Goal: Information Seeking & Learning: Learn about a topic

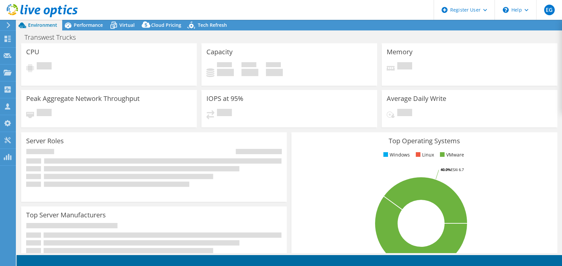
select select "USWest"
select select "USD"
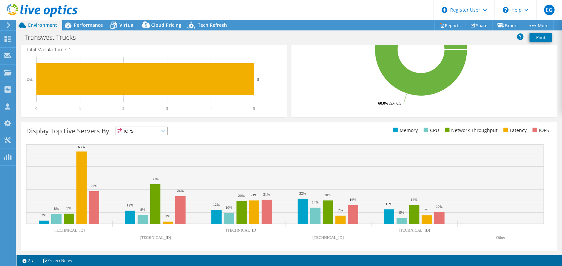
scroll to position [142, 0]
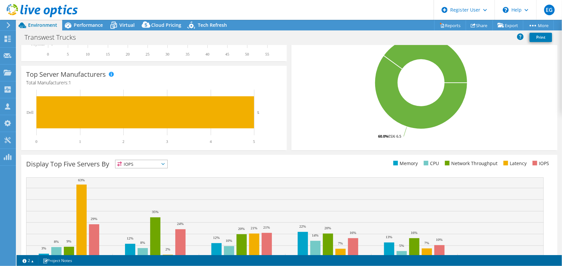
click at [157, 164] on span "IOPS" at bounding box center [141, 164] width 52 height 8
click at [163, 183] on li "Memory" at bounding box center [141, 181] width 52 height 9
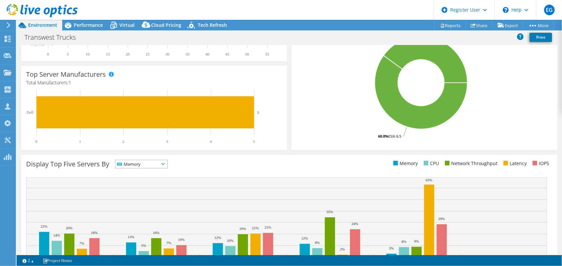
click at [159, 165] on span "Memory" at bounding box center [137, 164] width 44 height 8
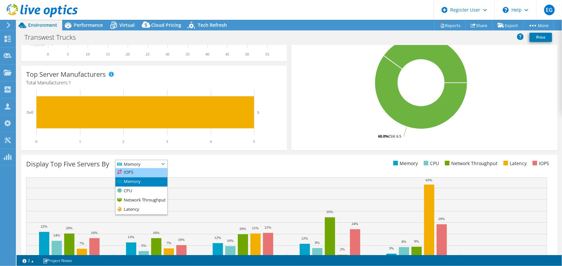
click at [159, 174] on li "IOPS" at bounding box center [141, 172] width 52 height 9
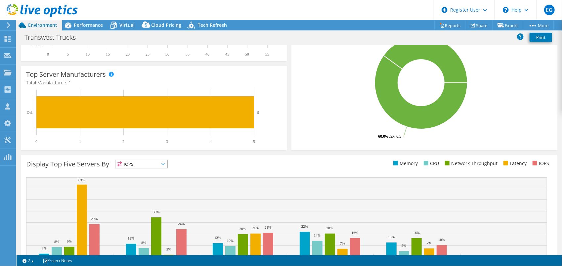
click at [238, 170] on div "Display Top Five Servers By IOPS IOPS" at bounding box center [157, 165] width 263 height 11
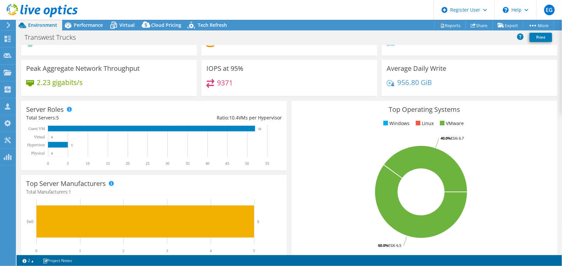
scroll to position [0, 0]
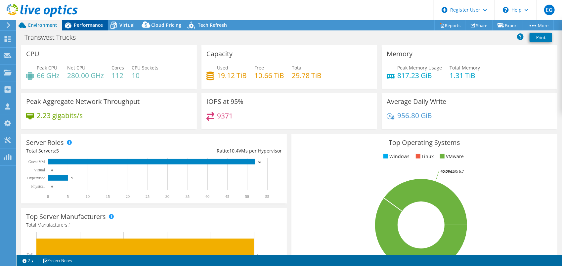
click at [90, 25] on span "Performance" at bounding box center [88, 25] width 29 height 6
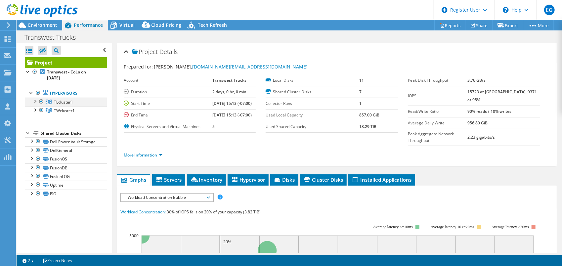
click at [35, 101] on div at bounding box center [34, 101] width 7 height 7
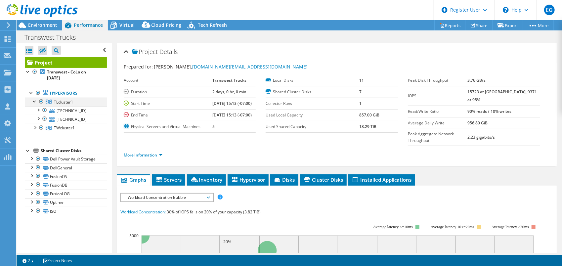
click at [35, 101] on div at bounding box center [34, 101] width 7 height 7
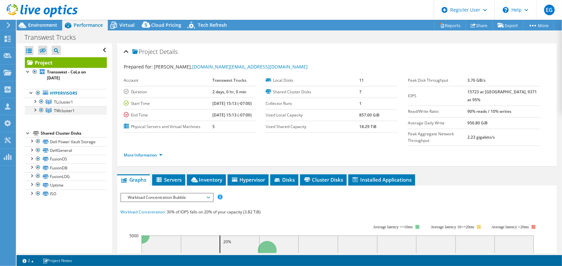
click at [34, 109] on div at bounding box center [34, 109] width 7 height 7
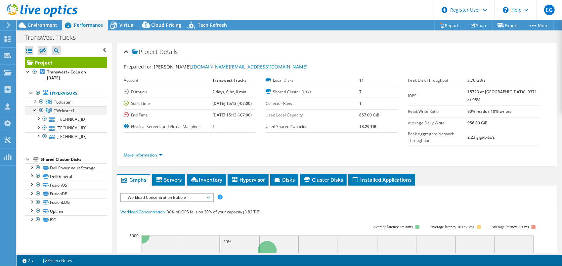
click at [34, 109] on div at bounding box center [34, 109] width 7 height 7
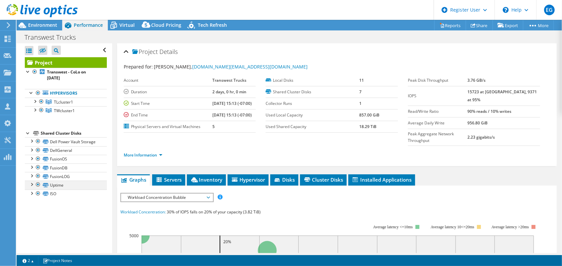
click at [33, 187] on div at bounding box center [31, 184] width 7 height 7
click at [32, 196] on div at bounding box center [31, 193] width 7 height 7
click at [77, 146] on link "Dell Power Vault Storage" at bounding box center [66, 141] width 82 height 9
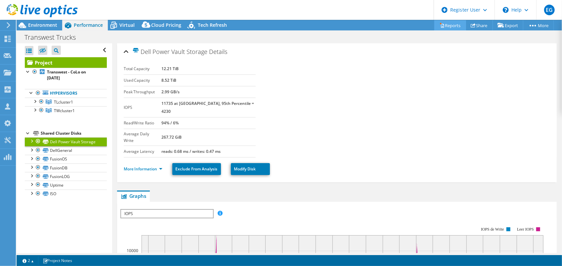
click at [454, 24] on link "Reports" at bounding box center [450, 25] width 32 height 10
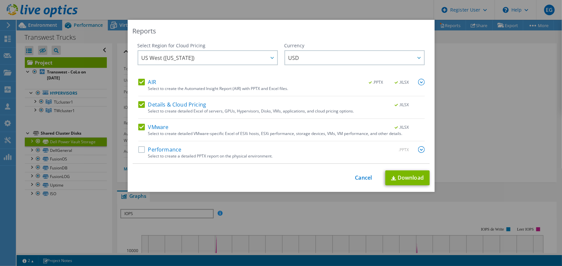
click at [138, 126] on label "VMware" at bounding box center [153, 127] width 30 height 7
click at [0, 0] on input "VMware" at bounding box center [0, 0] width 0 height 0
click at [140, 109] on div "Details & Cloud Pricing .XLSX Select to create detailed Excel of servers, GPUs,…" at bounding box center [281, 110] width 286 height 18
click at [138, 104] on label "Details & Cloud Pricing" at bounding box center [172, 104] width 68 height 7
click at [0, 0] on input "Details & Cloud Pricing" at bounding box center [0, 0] width 0 height 0
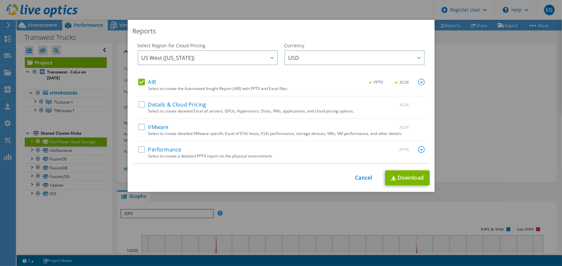
click at [140, 151] on label "Performance" at bounding box center [159, 149] width 43 height 7
click at [0, 0] on input "Performance" at bounding box center [0, 0] width 0 height 0
click at [398, 178] on link "Download" at bounding box center [407, 177] width 44 height 15
click at [344, 37] on div "Reports Select Region for Cloud Pricing Asia Pacific (Hong Kong) Asia Pacific (…" at bounding box center [281, 106] width 307 height 172
click at [356, 181] on div "This process may take a while, please wait... Cancel Download" at bounding box center [281, 177] width 297 height 15
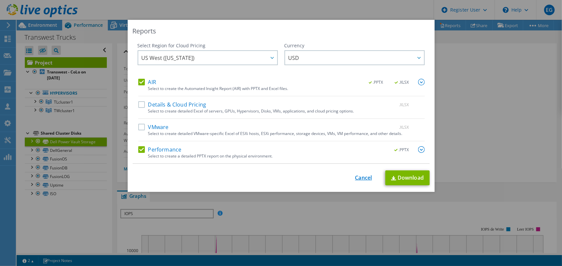
click at [362, 179] on link "Cancel" at bounding box center [363, 178] width 17 height 6
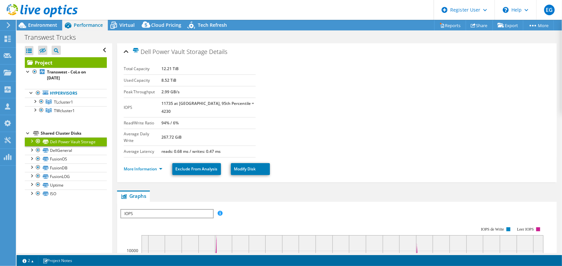
click at [47, 131] on div "Shared Cluster Disks" at bounding box center [74, 133] width 66 height 8
click at [24, 133] on div "Open All Close All Hide Excluded Nodes Project Tree Filter" at bounding box center [64, 148] width 95 height 210
click at [28, 131] on div at bounding box center [28, 132] width 7 height 7
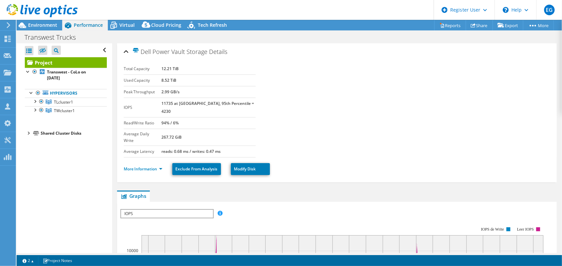
click at [31, 132] on div at bounding box center [28, 132] width 7 height 7
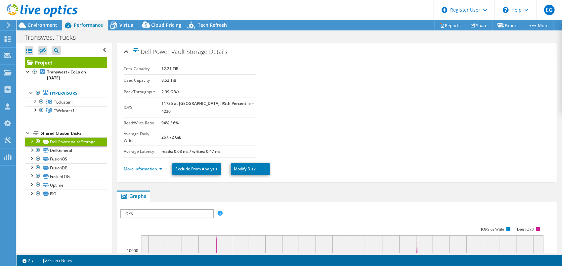
click at [32, 139] on div at bounding box center [31, 140] width 7 height 7
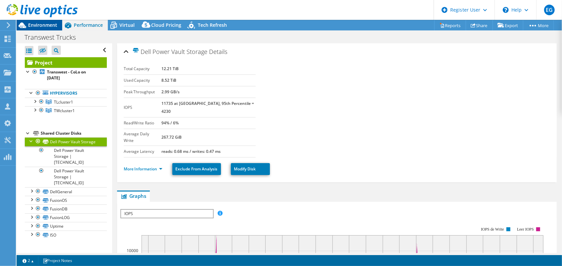
click at [44, 27] on span "Environment" at bounding box center [42, 25] width 29 height 6
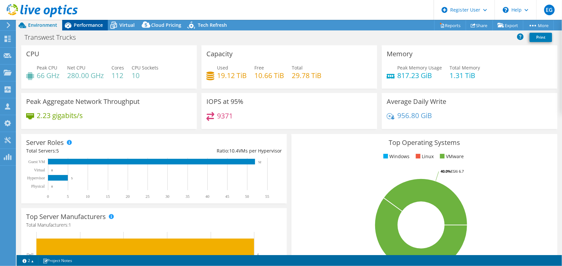
click at [87, 22] on span "Performance" at bounding box center [88, 25] width 29 height 6
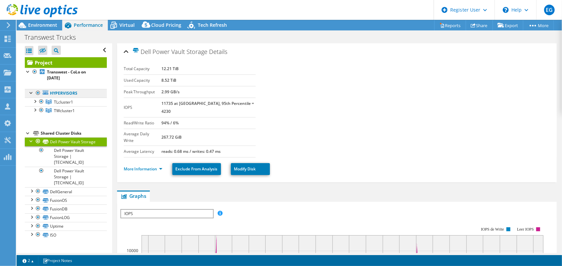
click at [63, 94] on link "Hypervisors" at bounding box center [66, 93] width 82 height 9
click at [30, 92] on div at bounding box center [31, 92] width 7 height 7
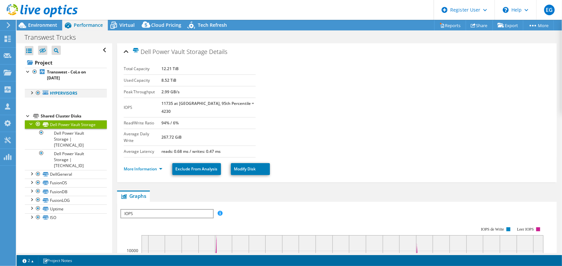
click at [30, 92] on div at bounding box center [31, 92] width 7 height 7
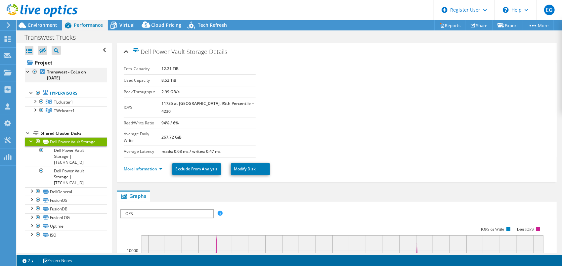
click at [26, 71] on div at bounding box center [28, 71] width 7 height 7
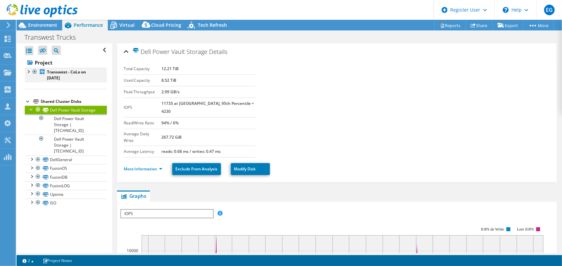
click at [26, 71] on div at bounding box center [28, 71] width 7 height 7
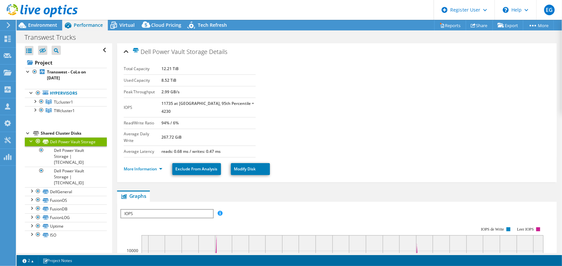
click at [355, 119] on section "Total Capacity 12.21 TiB Used Capacity 8.52 TiB Peak Throughput 2.99 GB/s IOPS …" at bounding box center [337, 110] width 426 height 94
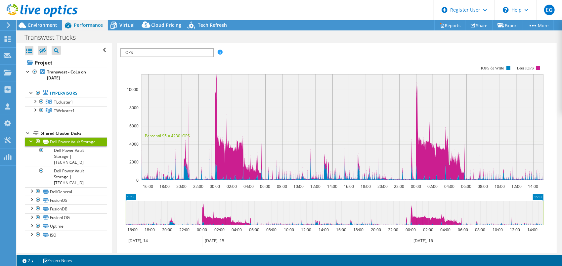
scroll to position [218, 0]
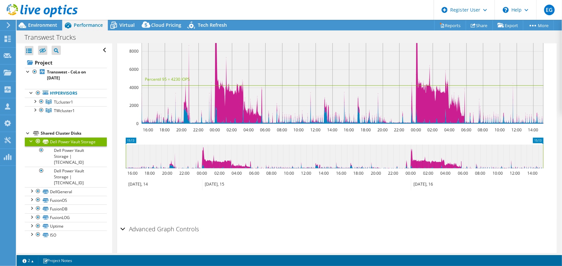
click at [124, 222] on div "Advanced Graph Controls" at bounding box center [336, 229] width 433 height 14
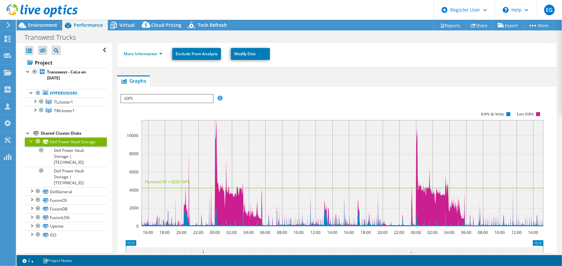
scroll to position [111, 0]
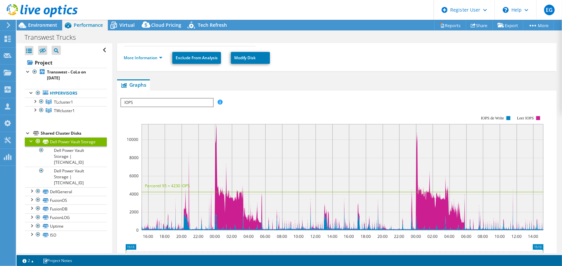
click at [198, 98] on div "IOPS IOPS Disk Throughput IO Size Latency Queue Depth CPU Percentage Memory Pag…" at bounding box center [166, 102] width 93 height 9
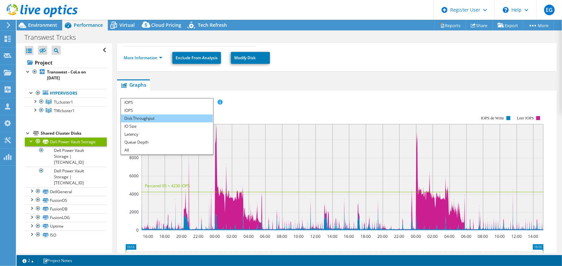
click at [192, 114] on li "Disk Throughput" at bounding box center [167, 118] width 92 height 8
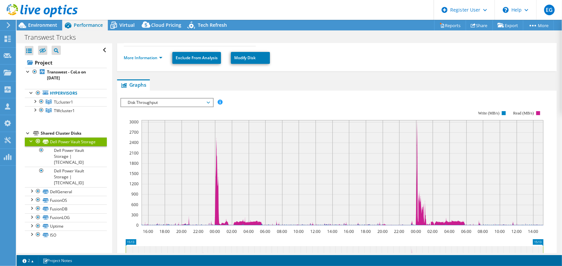
click at [187, 99] on span "Disk Throughput" at bounding box center [166, 103] width 85 height 8
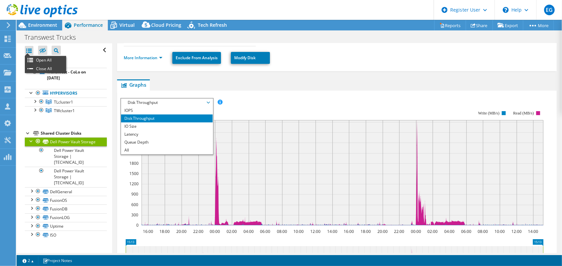
click at [30, 49] on div at bounding box center [29, 50] width 9 height 9
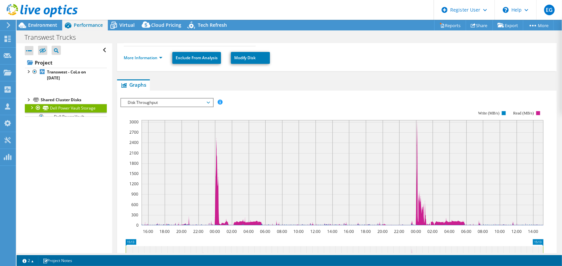
click at [30, 49] on div at bounding box center [29, 50] width 9 height 9
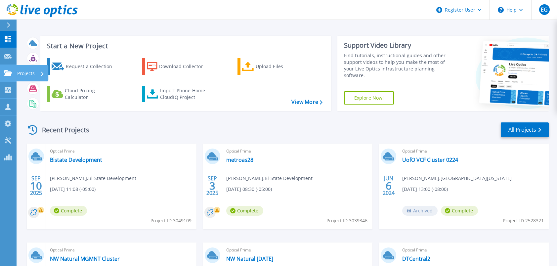
click at [9, 71] on icon at bounding box center [8, 73] width 8 height 6
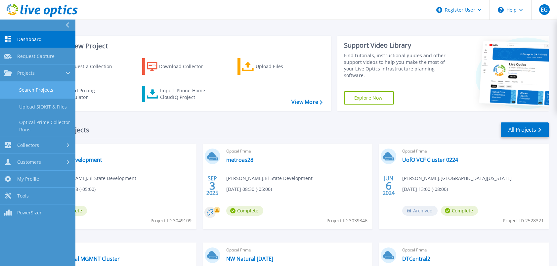
click at [49, 94] on link "Search Projects" at bounding box center [37, 90] width 75 height 17
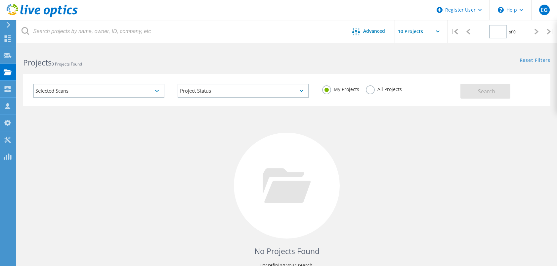
type input "1"
click at [368, 92] on label "All Projects" at bounding box center [384, 88] width 36 height 6
click at [0, 0] on input "All Projects" at bounding box center [0, 0] width 0 height 0
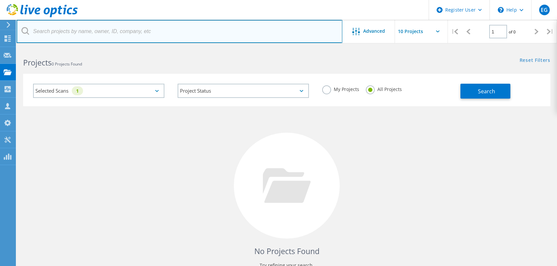
click at [62, 34] on input "text" at bounding box center [180, 31] width 326 height 23
paste input "2731809"
click at [99, 27] on input "2731809" at bounding box center [180, 31] width 326 height 23
click at [144, 33] on input "2731809" at bounding box center [180, 31] width 326 height 23
type input "2731809"
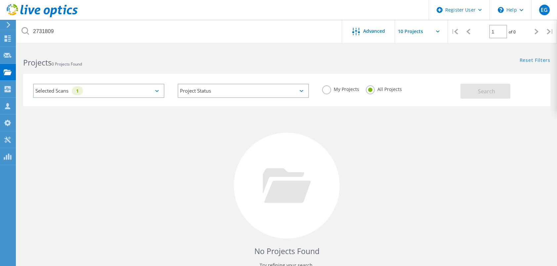
click at [333, 88] on label "My Projects" at bounding box center [340, 88] width 37 height 6
click at [0, 0] on input "My Projects" at bounding box center [0, 0] width 0 height 0
click at [492, 89] on span "Search" at bounding box center [486, 91] width 17 height 7
click at [106, 88] on div "Selected Scans 1" at bounding box center [98, 91] width 131 height 14
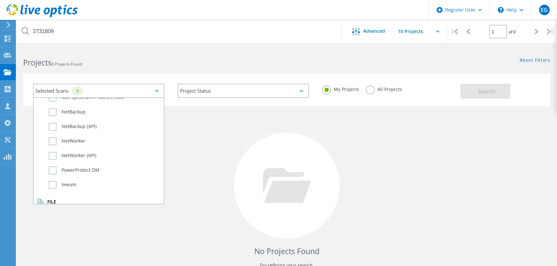
scroll to position [465, 0]
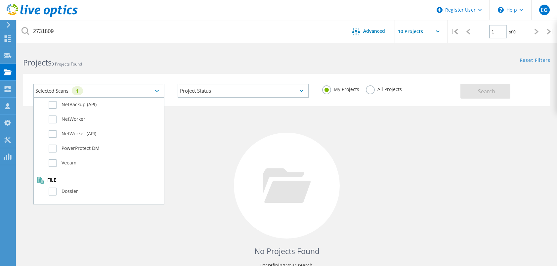
click at [11, 24] on div at bounding box center [7, 25] width 10 height 6
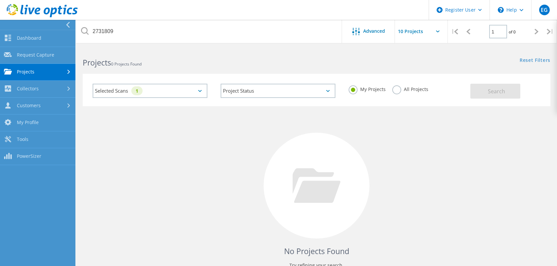
click at [30, 6] on icon at bounding box center [42, 11] width 71 height 14
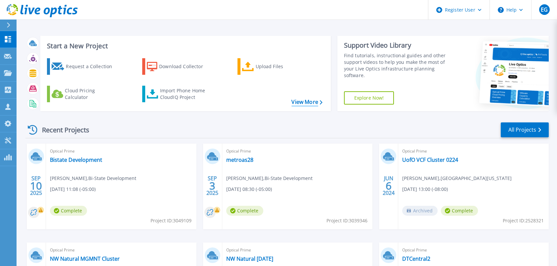
click at [313, 103] on link "View More" at bounding box center [306, 102] width 31 height 6
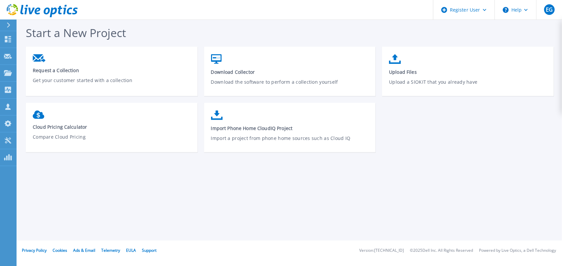
click at [10, 26] on icon at bounding box center [9, 24] width 4 height 5
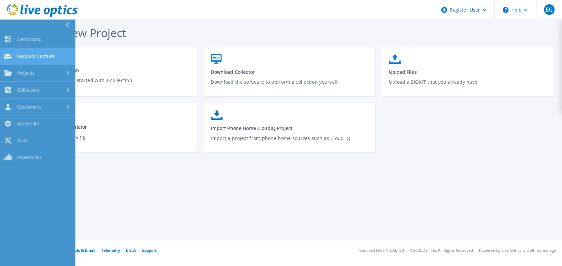
click at [59, 58] on link "Request Capture Request Capture" at bounding box center [37, 56] width 75 height 17
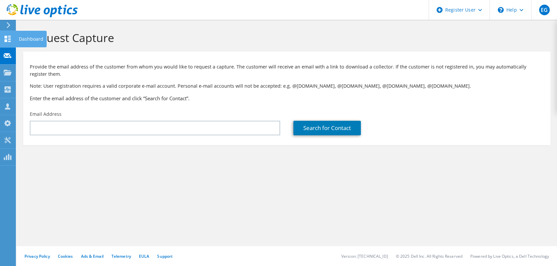
click at [24, 41] on div "Dashboard" at bounding box center [31, 39] width 31 height 17
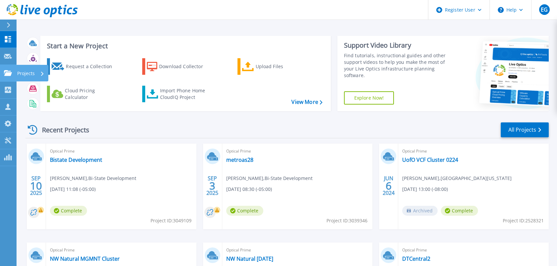
click at [14, 73] on link "Projects Projects" at bounding box center [8, 73] width 17 height 17
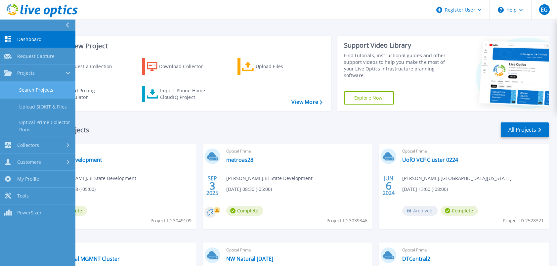
click at [35, 96] on link "Search Projects" at bounding box center [37, 90] width 75 height 17
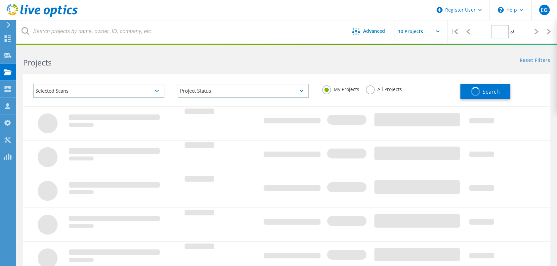
type input "1"
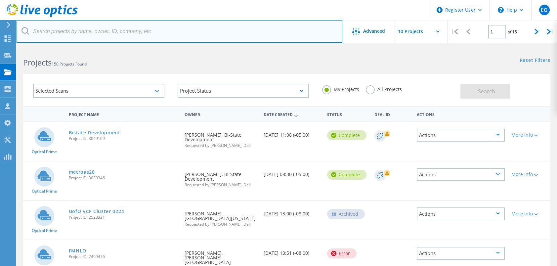
click at [117, 34] on input "text" at bounding box center [180, 31] width 326 height 23
paste input "RECORDATORIO 9 - OCT"
drag, startPoint x: 121, startPoint y: 34, endPoint x: -22, endPoint y: 32, distance: 142.9
click at [0, 32] on html "Register User \n Help Explore Helpful Articles Contact Support EG Dell User Edi…" at bounding box center [278, 268] width 557 height 536
paste input "2731809"
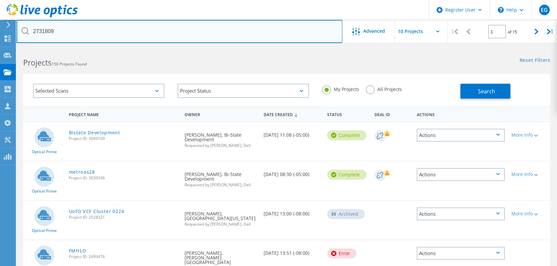
type input "2731809"
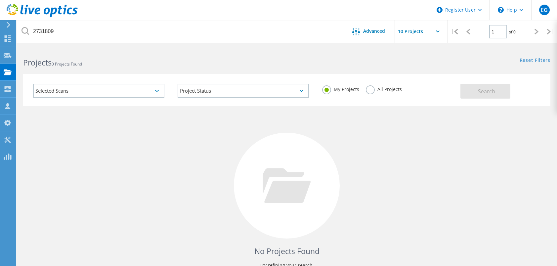
click at [382, 91] on label "All Projects" at bounding box center [384, 88] width 36 height 6
click at [365, 87] on div "My Projects All Projects" at bounding box center [388, 89] width 145 height 24
click at [370, 89] on label "All Projects" at bounding box center [384, 88] width 36 height 6
click at [0, 0] on input "All Projects" at bounding box center [0, 0] width 0 height 0
click at [474, 89] on button "Search" at bounding box center [485, 91] width 50 height 15
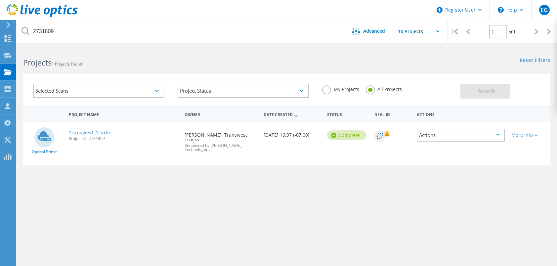
click at [95, 135] on link "Transwest Trucks" at bounding box center [90, 132] width 43 height 5
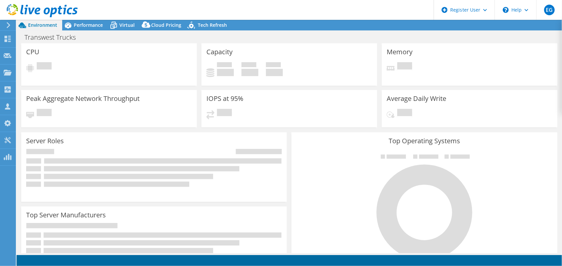
select select "USWest"
select select "USD"
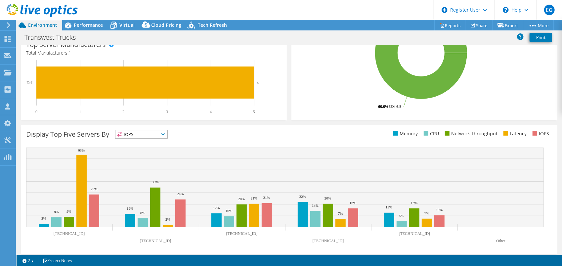
scroll to position [175, 0]
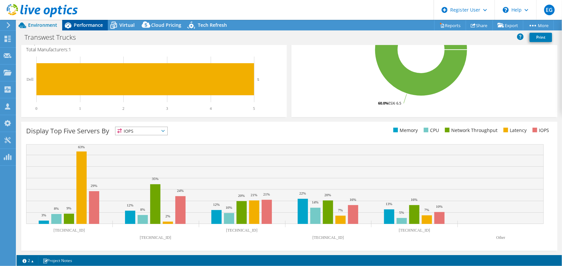
click at [93, 26] on span "Performance" at bounding box center [88, 25] width 29 height 6
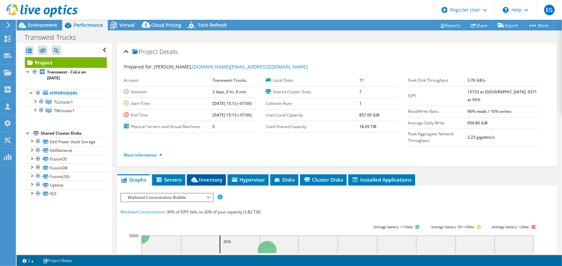
click at [225, 174] on li "Inventory" at bounding box center [206, 179] width 39 height 11
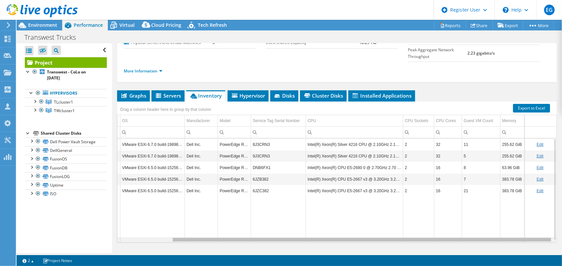
drag, startPoint x: 476, startPoint y: 225, endPoint x: 543, endPoint y: 219, distance: 67.4
click at [543, 219] on body "EG Dell User Edimir Gonzalez Edimir.Gonzalez@dell.com Dell My Profile Log Out \…" at bounding box center [281, 133] width 562 height 266
drag, startPoint x: 478, startPoint y: 224, endPoint x: 498, endPoint y: 224, distance: 19.8
click at [498, 224] on body "EG Dell User Edimir Gonzalez Edimir.Gonzalez@dell.com Dell My Profile Log Out \…" at bounding box center [281, 133] width 562 height 266
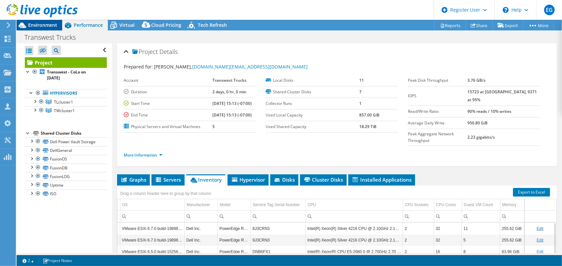
click at [49, 27] on span "Environment" at bounding box center [42, 25] width 29 height 6
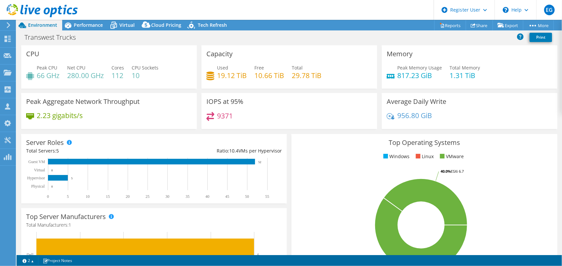
click at [95, 34] on div "Transwest Trucks Print" at bounding box center [289, 37] width 545 height 12
click at [94, 26] on span "Performance" at bounding box center [88, 25] width 29 height 6
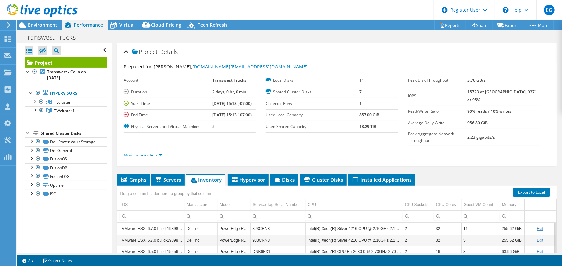
drag, startPoint x: 157, startPoint y: 147, endPoint x: 157, endPoint y: 143, distance: 4.0
click at [157, 147] on div "More Information" at bounding box center [337, 155] width 426 height 19
click at [159, 152] on link "More Information" at bounding box center [143, 155] width 39 height 6
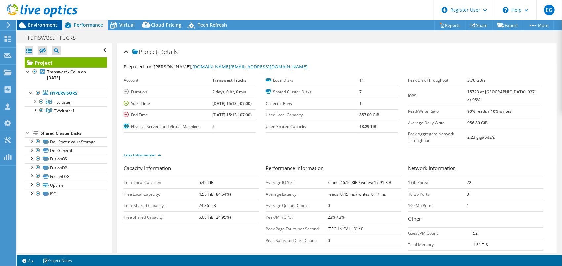
click at [43, 23] on span "Environment" at bounding box center [42, 25] width 29 height 6
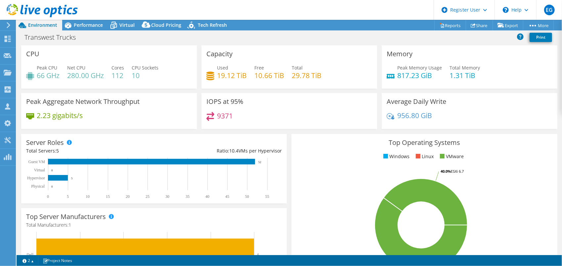
click at [42, 76] on h4 "66 GHz" at bounding box center [48, 75] width 23 height 7
click at [122, 78] on h4 "112" at bounding box center [117, 75] width 13 height 7
click at [122, 81] on div "Peak CPU 66 GHz Net CPU 280.00 GHz Cores 112 CPU Sockets 10" at bounding box center [109, 75] width 166 height 22
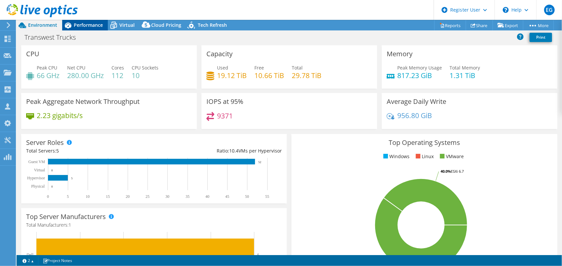
click at [98, 26] on span "Performance" at bounding box center [88, 25] width 29 height 6
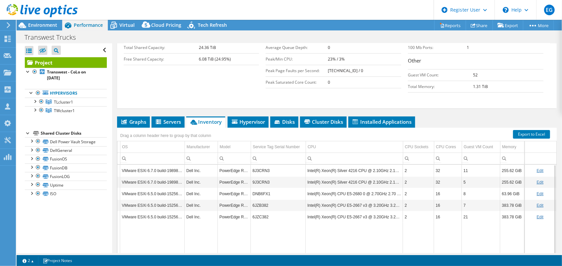
scroll to position [183, 0]
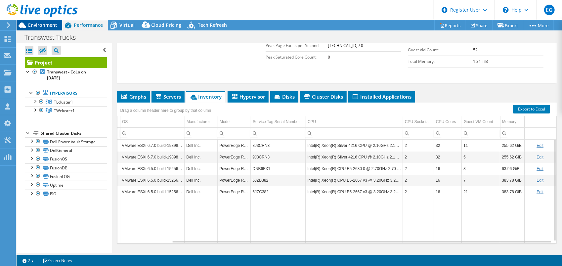
click at [35, 28] on span "Environment" at bounding box center [42, 25] width 29 height 6
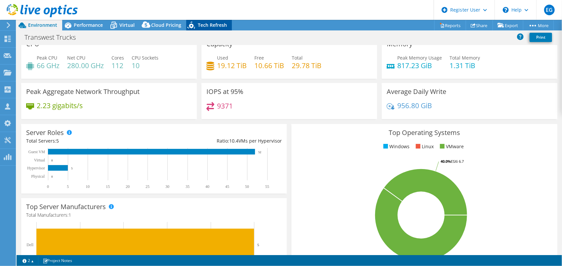
scroll to position [0, 0]
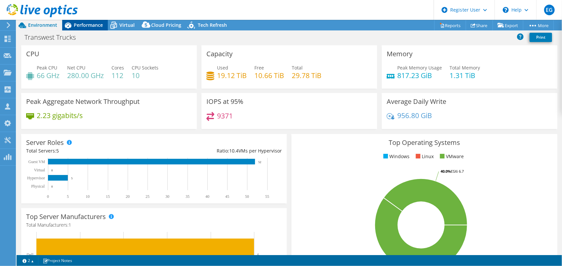
click at [99, 26] on span "Performance" at bounding box center [88, 25] width 29 height 6
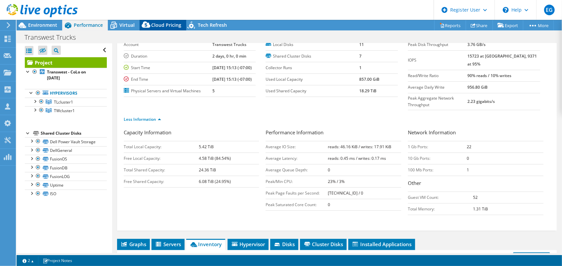
scroll to position [183, 0]
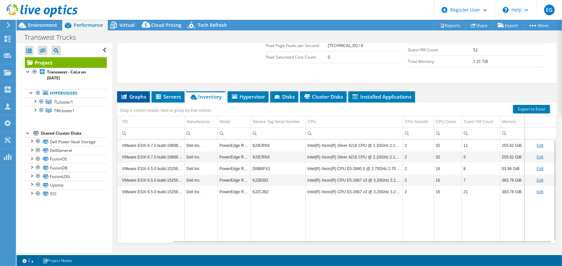
click at [128, 91] on li "Graphs" at bounding box center [133, 96] width 33 height 11
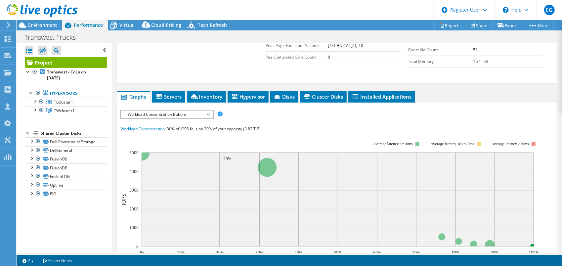
click at [154, 110] on span "Workload Concentration Bubble" at bounding box center [166, 114] width 85 height 8
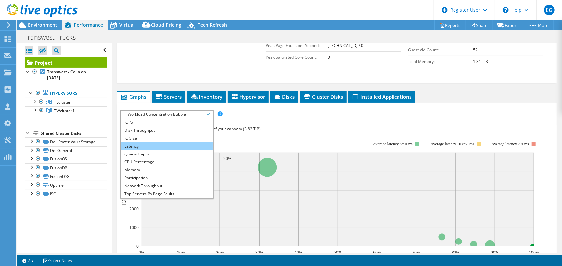
click at [155, 142] on li "Latency" at bounding box center [167, 146] width 92 height 8
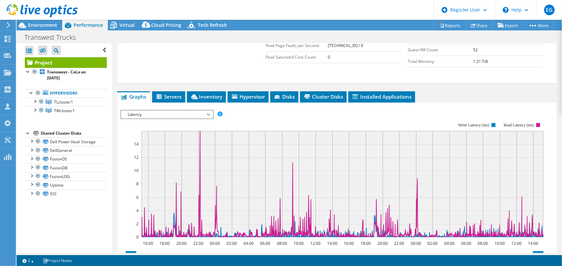
click at [169, 110] on span "Latency" at bounding box center [166, 114] width 85 height 8
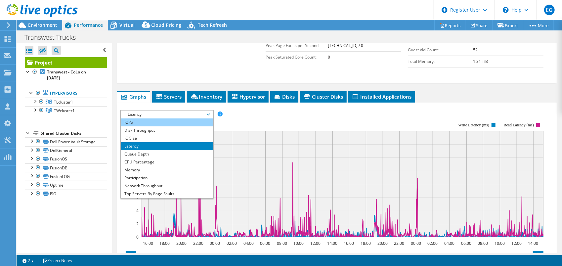
click at [166, 118] on li "IOPS" at bounding box center [167, 122] width 92 height 8
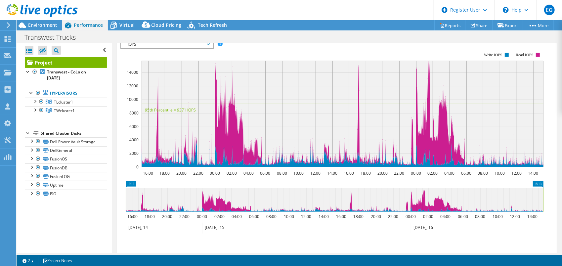
scroll to position [265, 0]
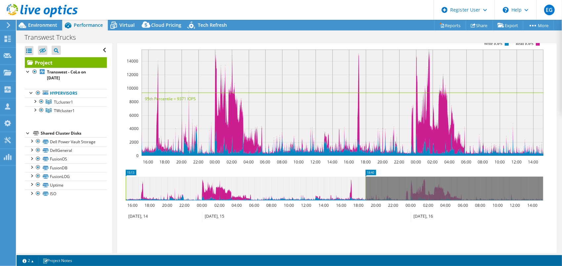
drag, startPoint x: 542, startPoint y: 175, endPoint x: 362, endPoint y: 176, distance: 180.3
click at [364, 177] on rect at bounding box center [365, 189] width 3 height 24
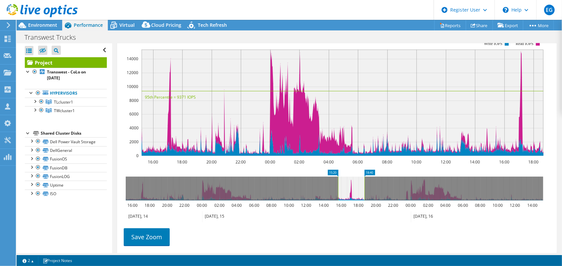
drag, startPoint x: 126, startPoint y: 172, endPoint x: 339, endPoint y: 173, distance: 212.4
click at [339, 177] on rect at bounding box center [338, 189] width 3 height 24
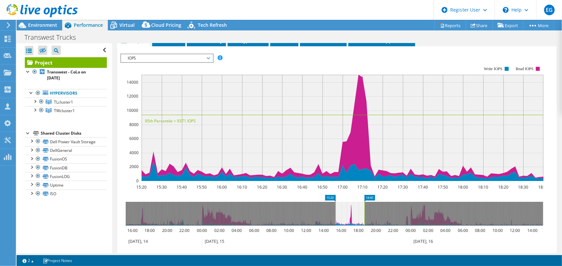
scroll to position [232, 0]
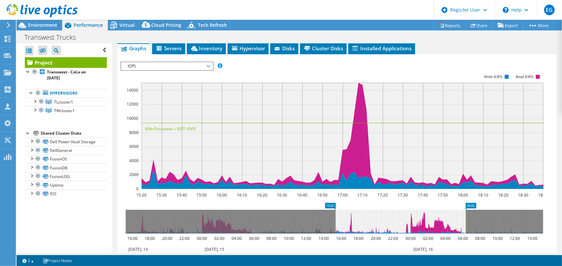
drag, startPoint x: 365, startPoint y: 200, endPoint x: 466, endPoint y: 205, distance: 101.3
click at [466, 210] on rect at bounding box center [465, 222] width 3 height 24
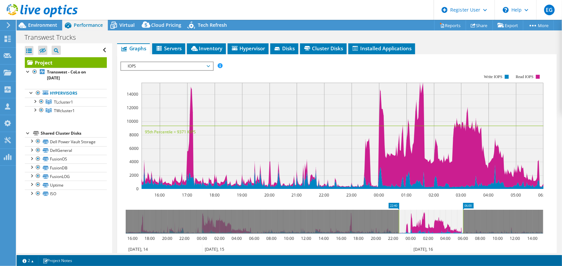
drag, startPoint x: 335, startPoint y: 203, endPoint x: 399, endPoint y: 207, distance: 63.7
click at [399, 210] on rect at bounding box center [399, 222] width 3 height 24
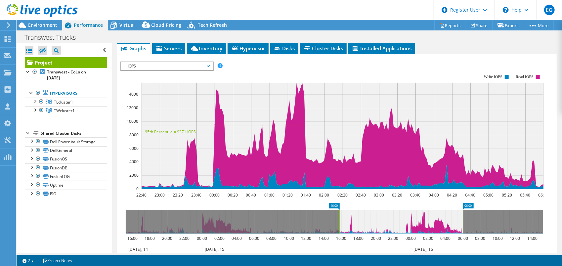
drag, startPoint x: 399, startPoint y: 205, endPoint x: 339, endPoint y: 202, distance: 59.9
click at [339, 210] on rect at bounding box center [339, 222] width 3 height 24
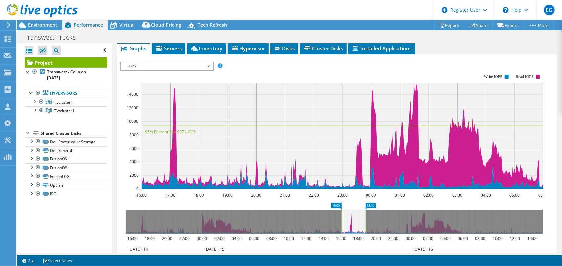
drag, startPoint x: 462, startPoint y: 202, endPoint x: 363, endPoint y: 200, distance: 99.9
click at [364, 210] on rect at bounding box center [365, 222] width 3 height 24
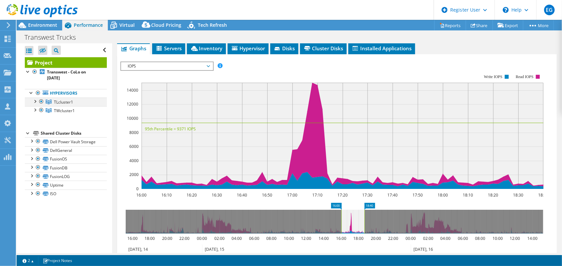
click at [41, 100] on div at bounding box center [41, 102] width 7 height 8
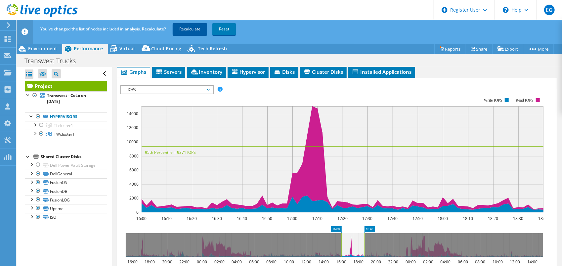
click at [191, 32] on link "Recalculate" at bounding box center [190, 29] width 34 height 12
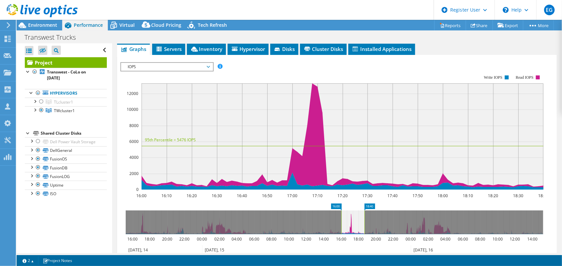
scroll to position [140, 0]
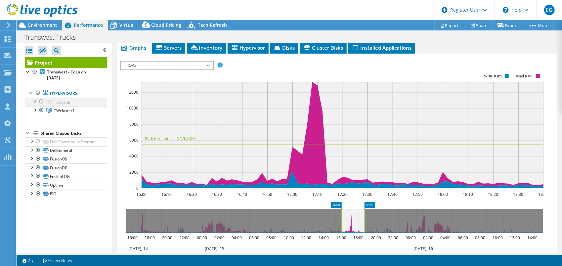
click at [40, 99] on div at bounding box center [41, 102] width 7 height 8
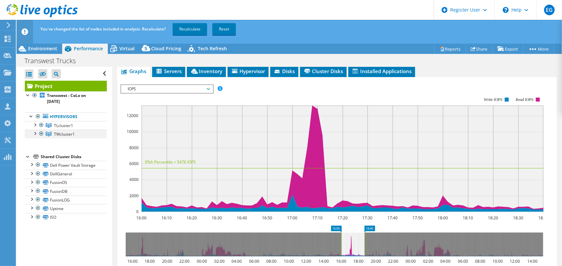
click at [42, 133] on div at bounding box center [41, 134] width 7 height 8
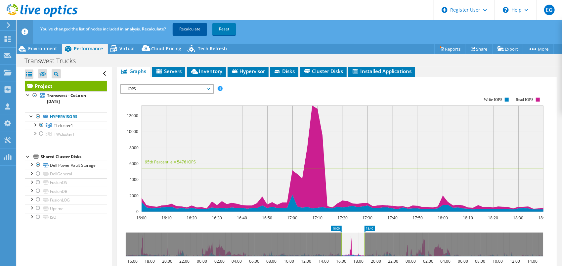
click at [191, 30] on link "Recalculate" at bounding box center [190, 29] width 34 height 12
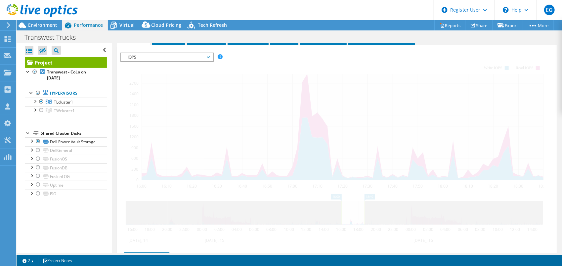
scroll to position [132, 0]
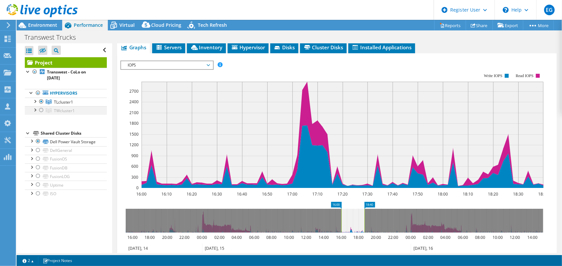
click at [40, 111] on div at bounding box center [41, 110] width 7 height 8
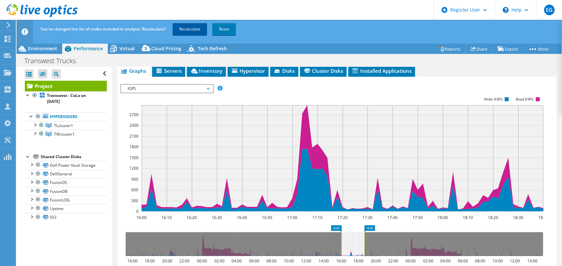
click at [191, 30] on link "Recalculate" at bounding box center [190, 29] width 34 height 12
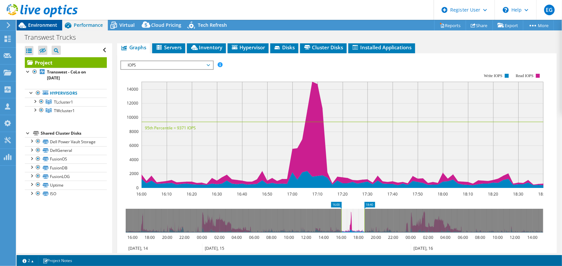
click at [45, 25] on span "Environment" at bounding box center [42, 25] width 29 height 6
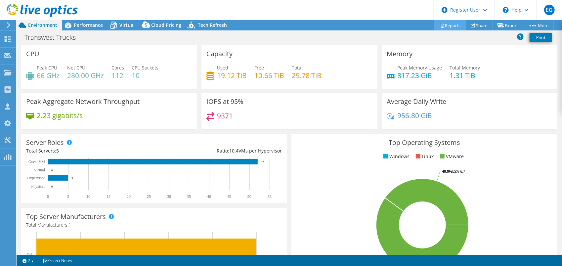
click at [441, 27] on link "Reports" at bounding box center [450, 25] width 32 height 10
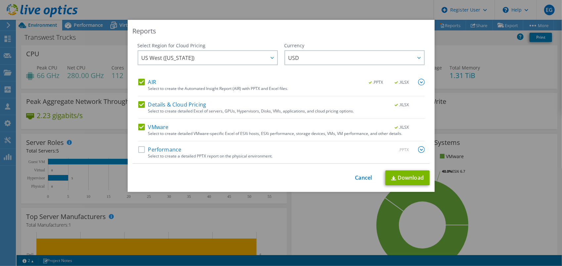
click at [140, 82] on label "AIR" at bounding box center [147, 82] width 18 height 7
click at [0, 0] on input "AIR" at bounding box center [0, 0] width 0 height 0
click at [138, 102] on label "Details & Cloud Pricing" at bounding box center [172, 104] width 68 height 7
click at [0, 0] on input "Details & Cloud Pricing" at bounding box center [0, 0] width 0 height 0
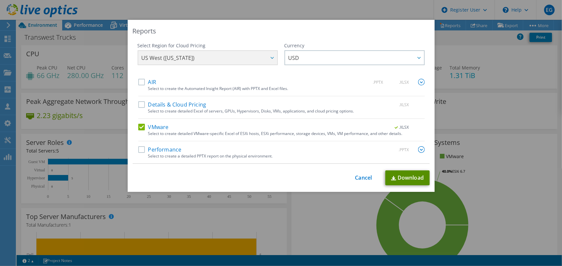
click at [408, 176] on link "Download" at bounding box center [407, 177] width 44 height 15
click at [359, 178] on link "Cancel" at bounding box center [363, 178] width 17 height 6
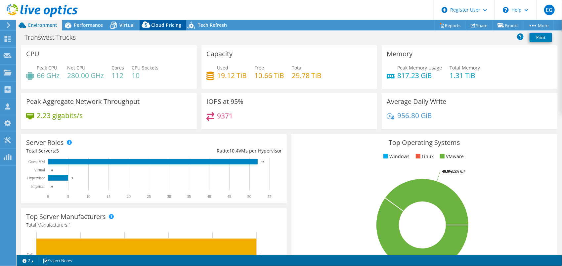
click at [161, 28] on div "Cloud Pricing" at bounding box center [163, 25] width 47 height 11
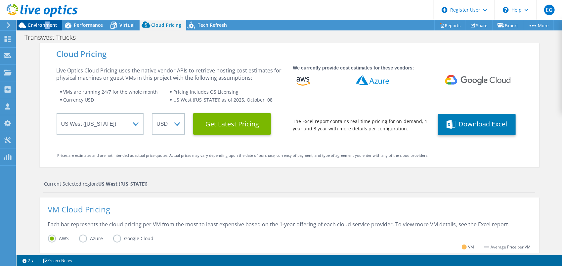
drag, startPoint x: 48, startPoint y: 26, endPoint x: 44, endPoint y: 25, distance: 3.8
click at [44, 25] on span "Environment" at bounding box center [42, 25] width 29 height 6
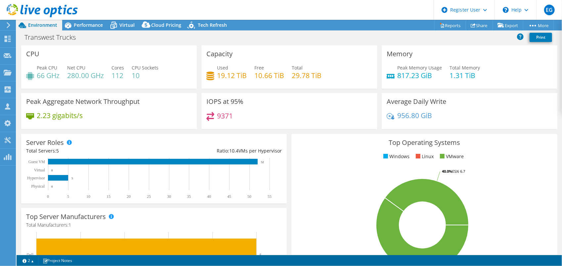
click at [177, 50] on div "CPU Peak CPU 66 GHz Net CPU 280.00 GHz Cores 112 CPU Sockets 10" at bounding box center [109, 66] width 176 height 43
click at [83, 23] on span "Performance" at bounding box center [88, 25] width 29 height 6
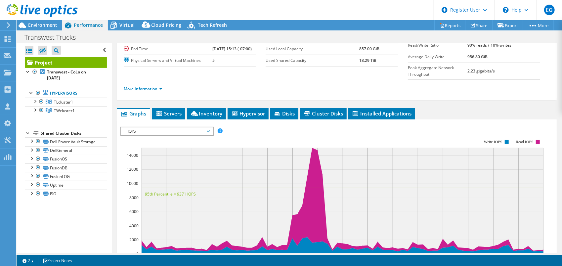
scroll to position [196, 0]
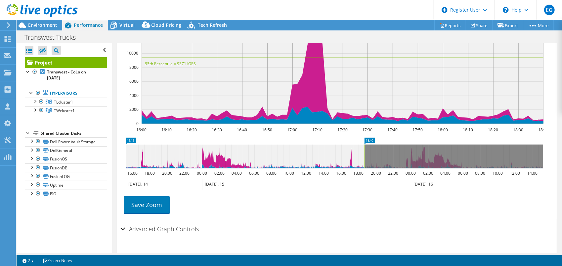
drag, startPoint x: 341, startPoint y: 146, endPoint x: 159, endPoint y: 152, distance: 182.0
click at [101, 147] on div "Open All Close All Hide Excluded Nodes Project Tree Filter" at bounding box center [289, 148] width 545 height 210
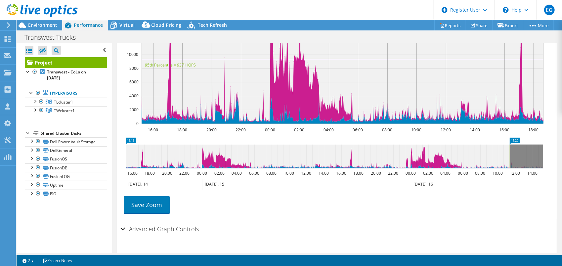
drag, startPoint x: 365, startPoint y: 140, endPoint x: 563, endPoint y: 125, distance: 199.0
click at [562, 125] on html "EG Dell User Edimir Gonzalez Edimir.Gonzalez@dell.com Dell My Profile Log Out \…" at bounding box center [281, 133] width 562 height 266
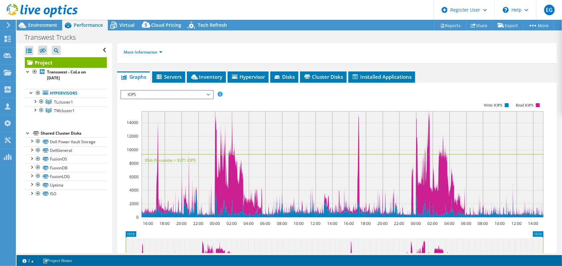
scroll to position [106, 0]
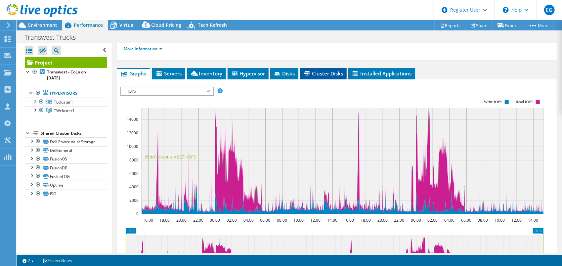
click at [331, 70] on span "Cluster Disks" at bounding box center [323, 73] width 40 height 7
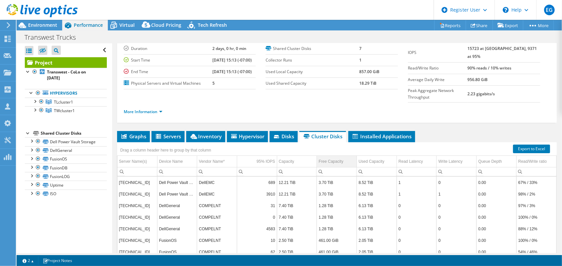
scroll to position [0, 0]
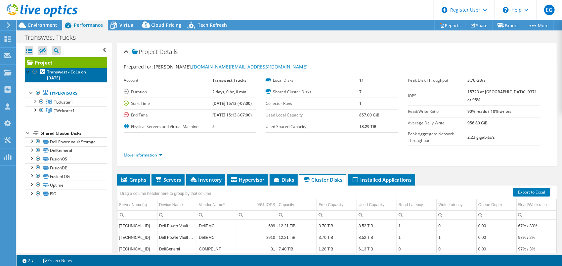
click at [76, 69] on b "Transwest - CoLo on 11/18/2024" at bounding box center [66, 75] width 39 height 12
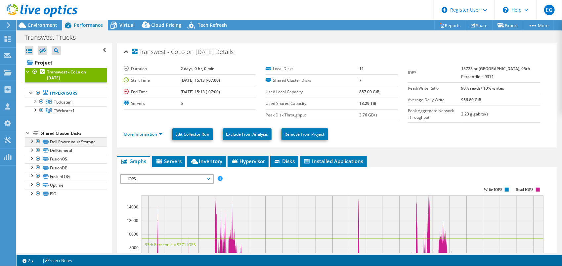
click at [37, 141] on div at bounding box center [38, 141] width 7 height 8
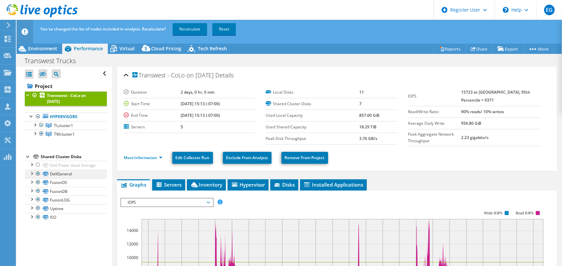
click at [37, 178] on div at bounding box center [38, 174] width 7 height 8
click at [37, 165] on div at bounding box center [38, 165] width 7 height 8
click at [37, 178] on div at bounding box center [38, 174] width 7 height 8
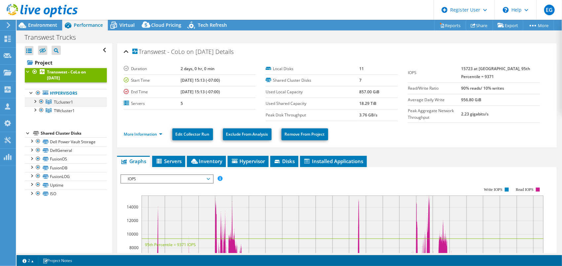
click at [40, 101] on div at bounding box center [41, 102] width 7 height 8
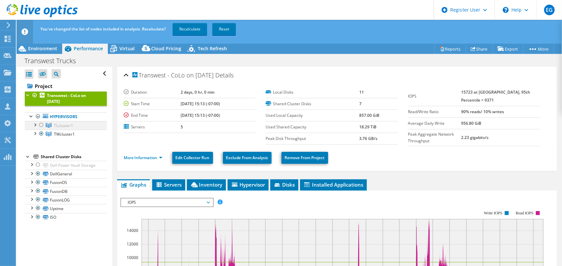
click at [42, 126] on div at bounding box center [41, 125] width 7 height 8
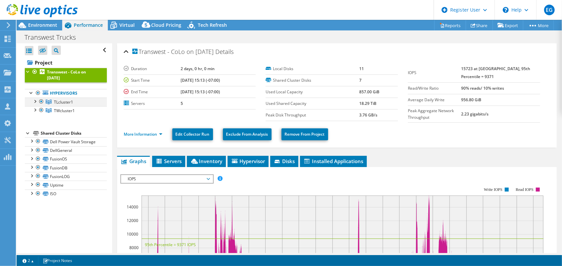
click at [33, 101] on div at bounding box center [34, 101] width 7 height 7
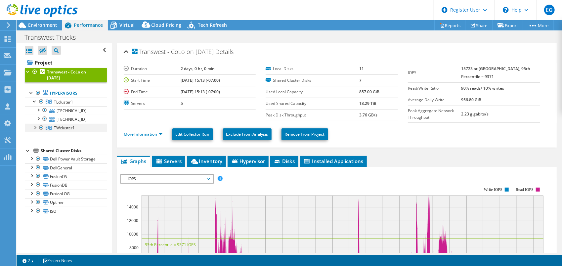
click at [34, 127] on div at bounding box center [34, 127] width 7 height 7
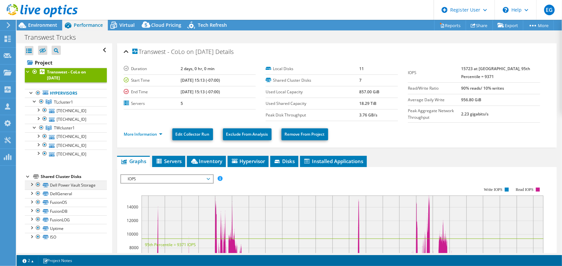
click at [32, 182] on div at bounding box center [31, 184] width 7 height 7
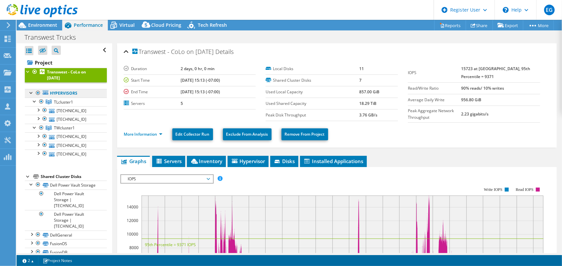
click at [58, 93] on link "Hypervisors" at bounding box center [66, 93] width 82 height 9
drag, startPoint x: 6, startPoint y: 25, endPoint x: 11, endPoint y: 26, distance: 5.0
click at [6, 25] on div at bounding box center [7, 25] width 7 height 6
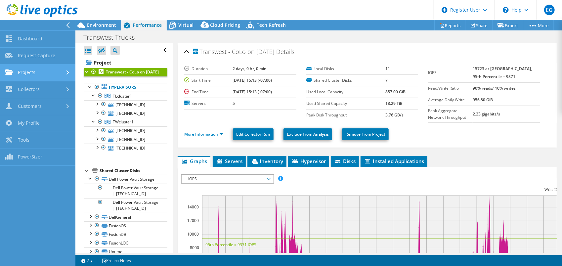
click at [49, 74] on link "Projects" at bounding box center [37, 73] width 75 height 17
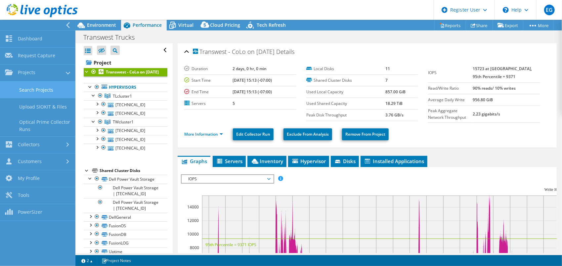
click at [54, 90] on link "Search Projects" at bounding box center [37, 89] width 75 height 17
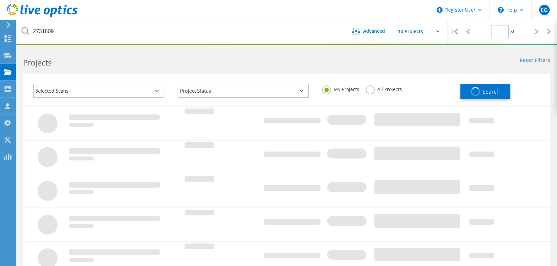
type input "1"
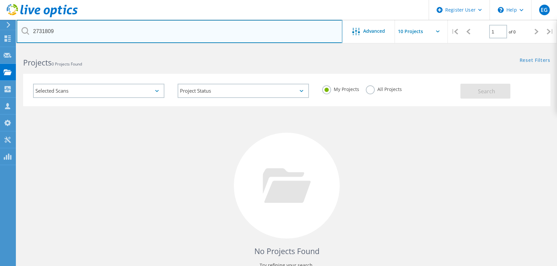
click at [222, 36] on input "2731809" at bounding box center [180, 31] width 326 height 23
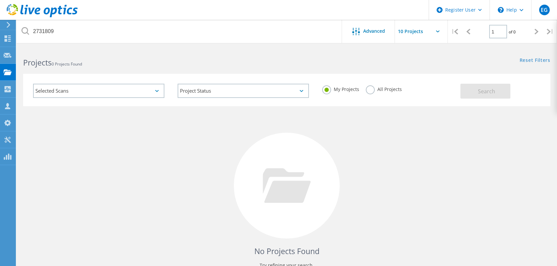
click at [375, 89] on label "All Projects" at bounding box center [384, 88] width 36 height 6
click at [0, 0] on input "All Projects" at bounding box center [0, 0] width 0 height 0
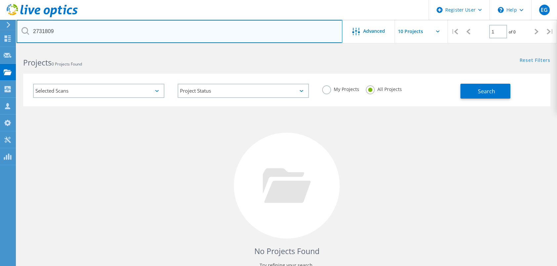
click at [209, 31] on input "2731809" at bounding box center [180, 31] width 326 height 23
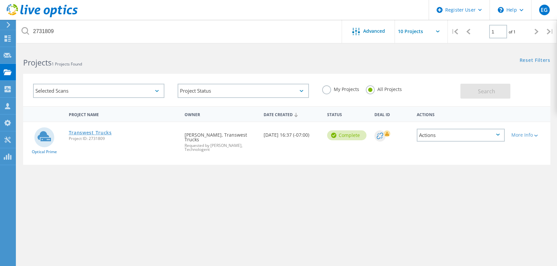
click at [88, 131] on link "Transwest Trucks" at bounding box center [90, 132] width 43 height 5
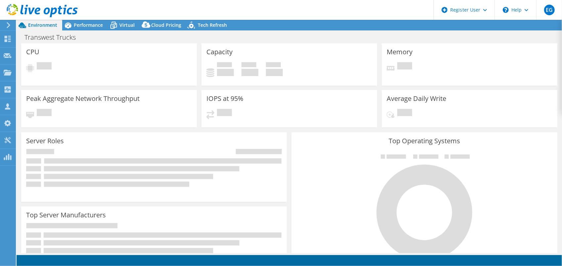
select select "USWest"
select select "USD"
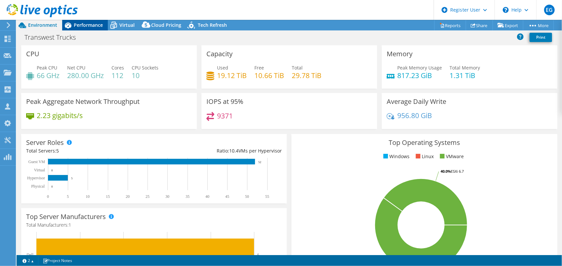
click at [94, 23] on span "Performance" at bounding box center [88, 25] width 29 height 6
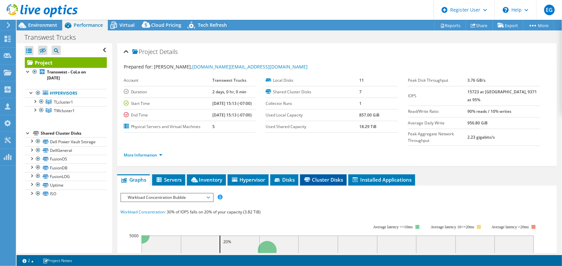
click at [332, 176] on span "Cluster Disks" at bounding box center [323, 179] width 40 height 7
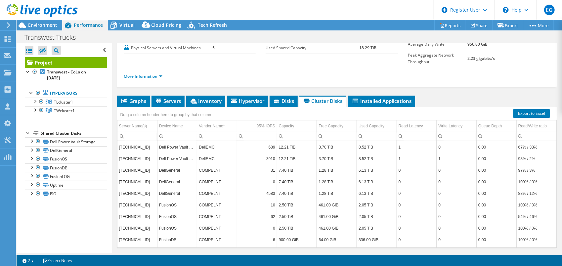
scroll to position [84, 0]
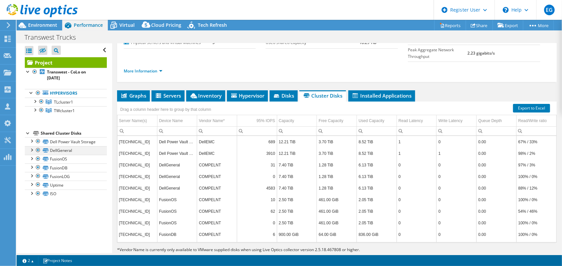
click at [30, 153] on div at bounding box center [31, 149] width 7 height 7
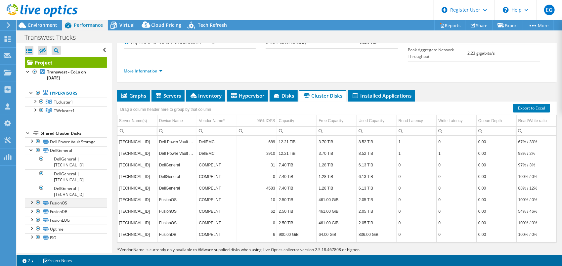
click at [31, 205] on div at bounding box center [31, 201] width 7 height 7
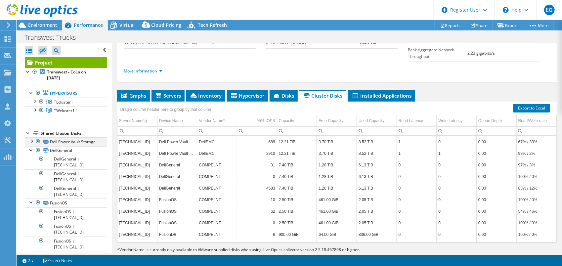
click at [30, 140] on div at bounding box center [31, 140] width 7 height 7
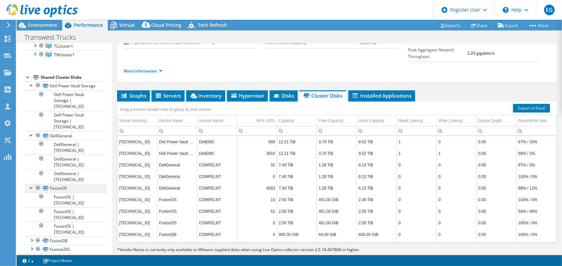
click at [29, 184] on div at bounding box center [31, 187] width 7 height 7
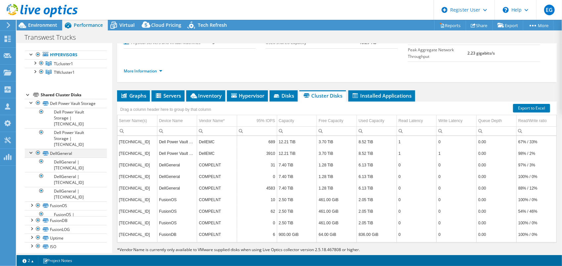
scroll to position [30, 0]
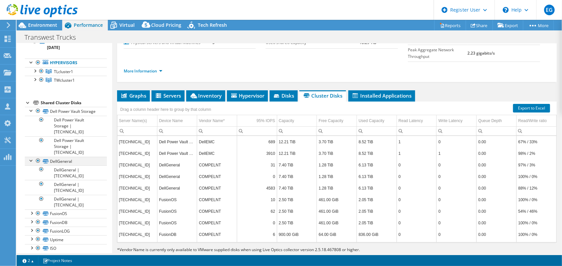
click at [32, 157] on div at bounding box center [31, 160] width 7 height 7
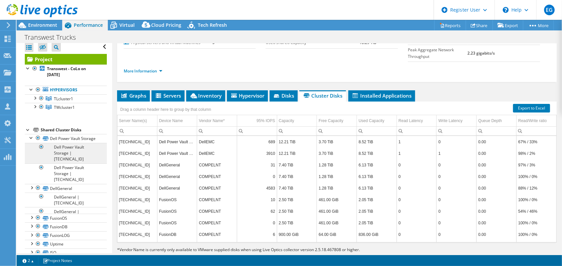
scroll to position [0, 0]
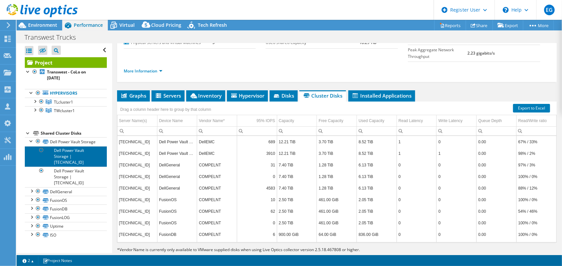
click at [72, 161] on link "Dell Power Vault Storage | 10.0.33.74" at bounding box center [66, 156] width 82 height 21
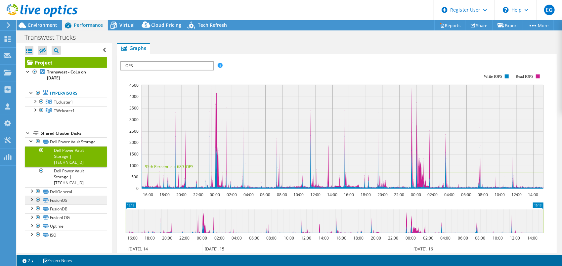
scroll to position [150, 0]
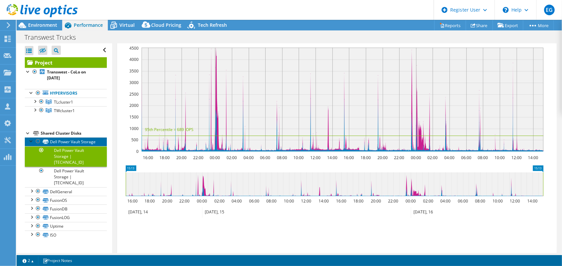
click at [60, 140] on link "Dell Power Vault Storage" at bounding box center [66, 141] width 82 height 9
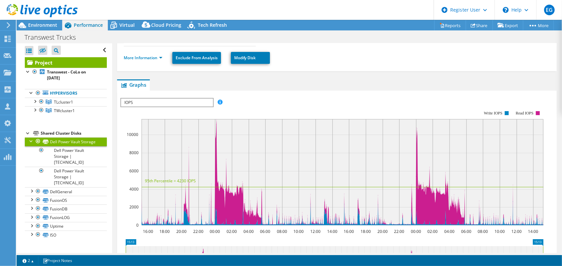
scroll to position [8, 0]
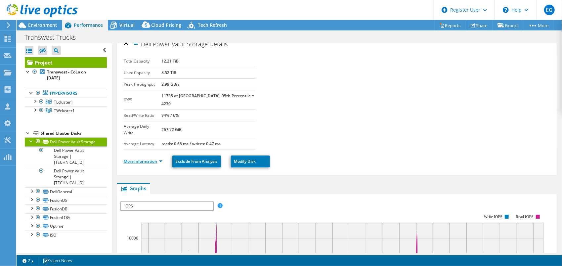
click at [137, 158] on link "More Information" at bounding box center [143, 161] width 39 height 6
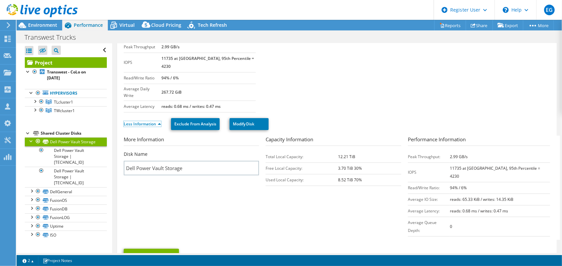
scroll to position [74, 0]
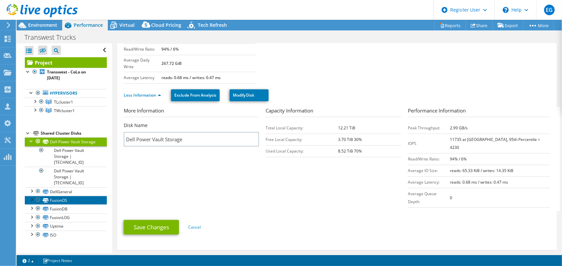
click at [68, 196] on link "FusionOS" at bounding box center [66, 200] width 82 height 9
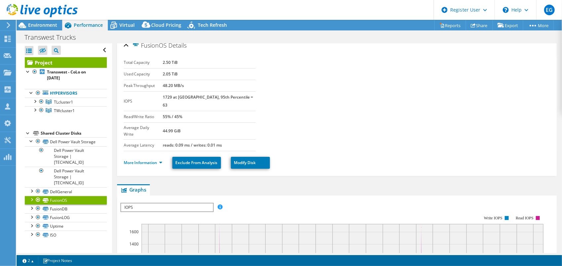
scroll to position [0, 0]
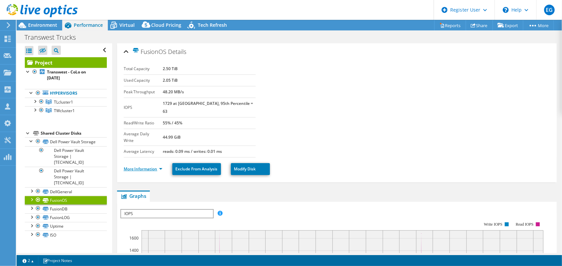
click at [138, 166] on link "More Information" at bounding box center [143, 169] width 39 height 6
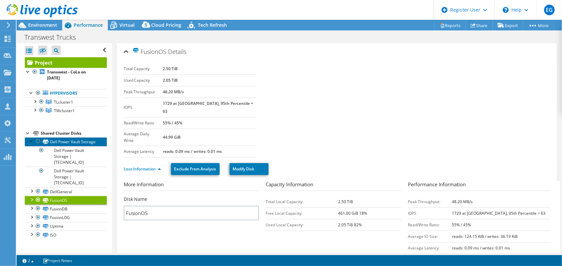
click at [67, 144] on link "Dell Power Vault Storage" at bounding box center [66, 141] width 82 height 9
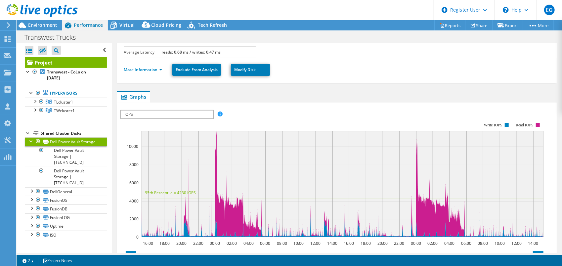
scroll to position [212, 0]
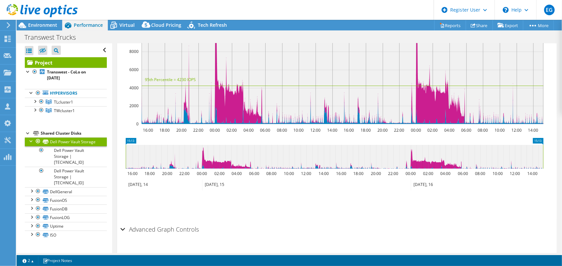
click at [176, 223] on h2 "Advanced Graph Controls" at bounding box center [159, 229] width 79 height 13
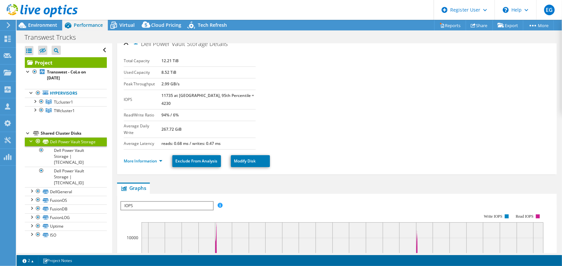
scroll to position [0, 0]
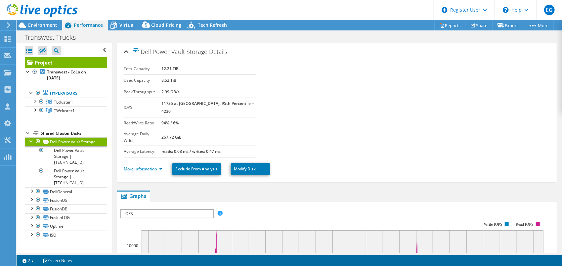
click at [145, 166] on link "More Information" at bounding box center [143, 169] width 39 height 6
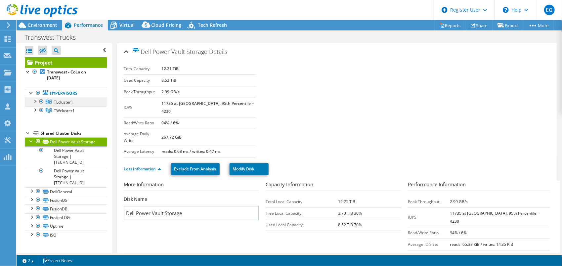
click at [83, 104] on link "TLcluster1" at bounding box center [66, 102] width 82 height 9
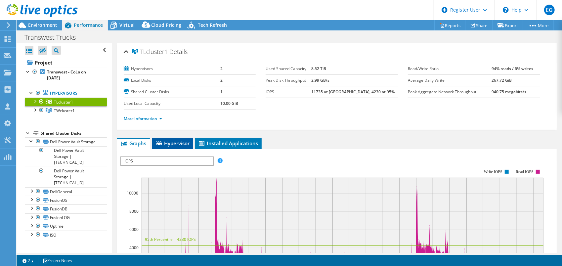
click at [170, 142] on span "Hypervisor" at bounding box center [172, 143] width 34 height 7
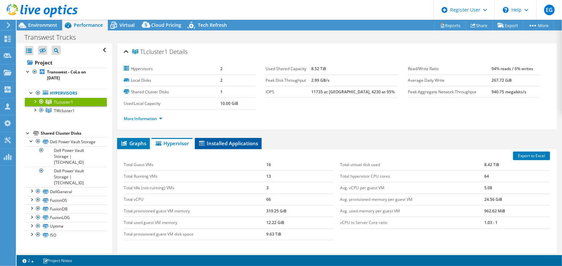
click at [229, 143] on span "Installed Applications" at bounding box center [228, 143] width 60 height 7
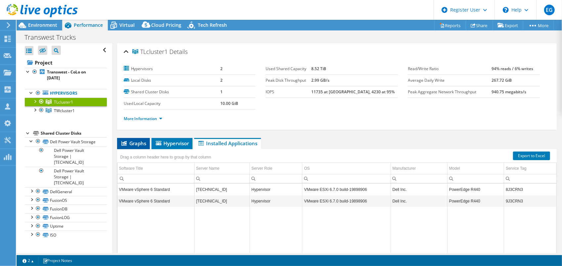
click at [134, 140] on span "Graphs" at bounding box center [133, 143] width 26 height 7
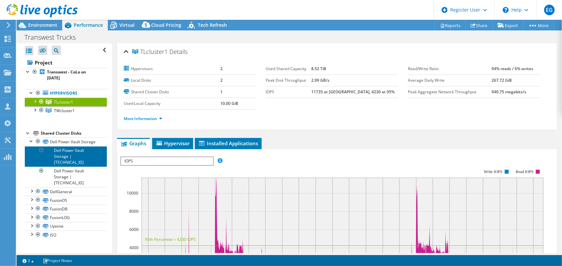
click at [74, 160] on link "Dell Power Vault Storage | 10.0.33.74" at bounding box center [66, 156] width 82 height 21
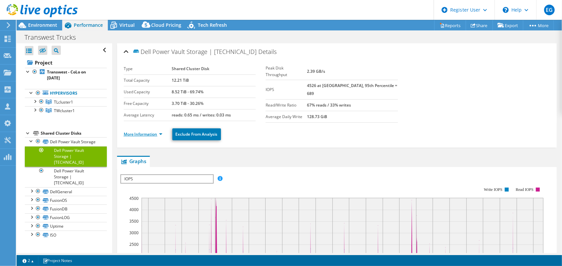
click at [139, 134] on link "More Information" at bounding box center [143, 134] width 39 height 6
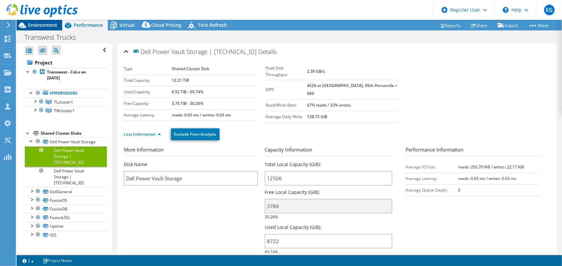
drag, startPoint x: 36, startPoint y: 26, endPoint x: 39, endPoint y: 25, distance: 3.7
click at [36, 26] on span "Environment" at bounding box center [42, 25] width 29 height 6
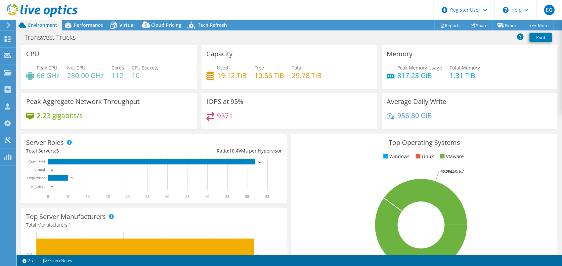
click at [335, 189] on rect at bounding box center [421, 225] width 250 height 116
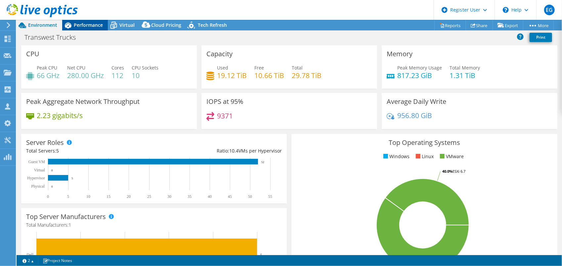
click at [87, 26] on span "Performance" at bounding box center [88, 25] width 29 height 6
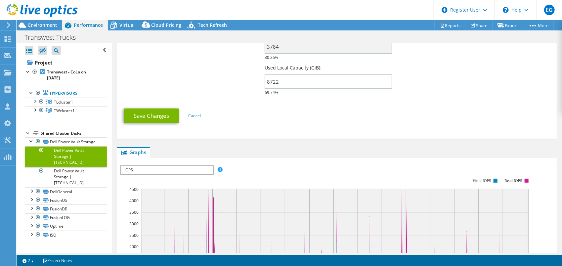
scroll to position [198, 0]
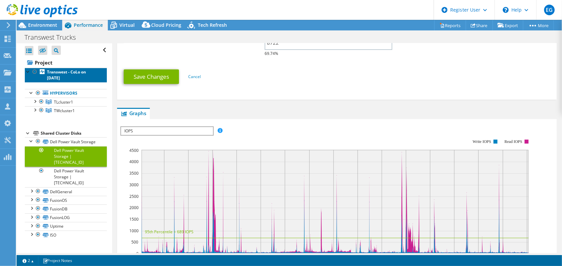
click at [50, 70] on b "Transwest - CoLo on 11/18/2024" at bounding box center [66, 75] width 39 height 12
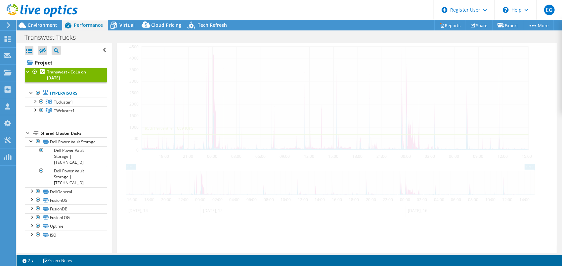
scroll to position [0, 0]
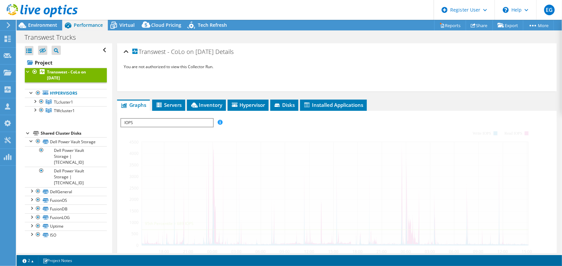
click at [174, 121] on span "IOPS" at bounding box center [167, 123] width 92 height 8
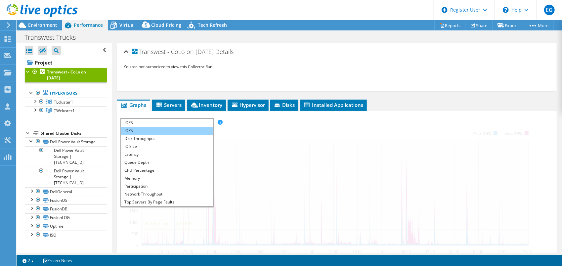
click at [166, 130] on li "IOPS" at bounding box center [167, 131] width 92 height 8
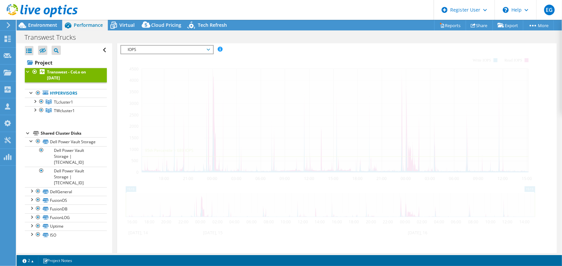
scroll to position [62, 0]
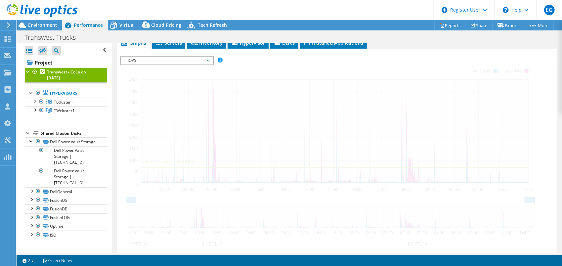
click at [6, 25] on div at bounding box center [7, 25] width 7 height 6
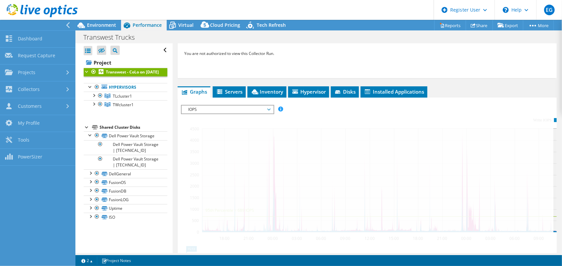
scroll to position [0, 0]
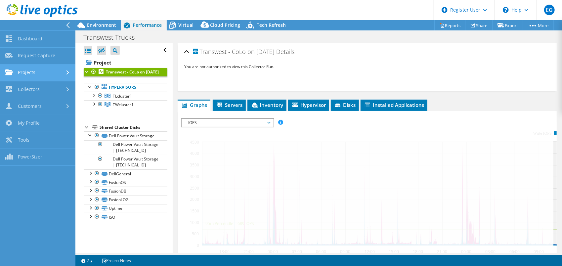
click at [63, 71] on link "Projects" at bounding box center [37, 73] width 75 height 17
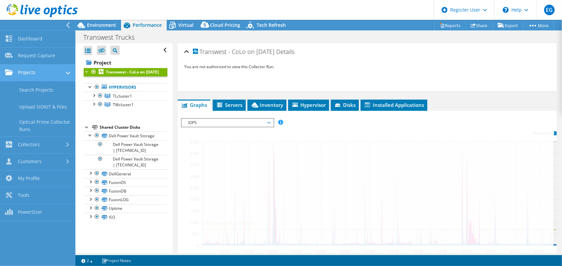
click at [69, 73] on use at bounding box center [68, 73] width 4 height 3
click at [69, 73] on icon at bounding box center [67, 72] width 3 height 4
click at [67, 75] on div at bounding box center [68, 73] width 4 height 7
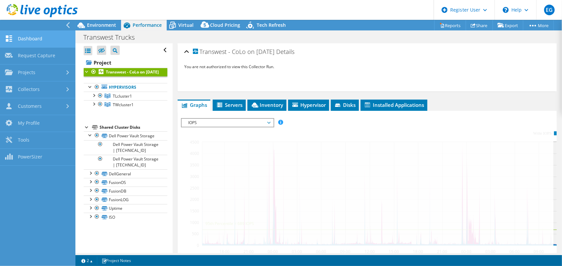
click at [31, 41] on link "Dashboard" at bounding box center [37, 39] width 75 height 17
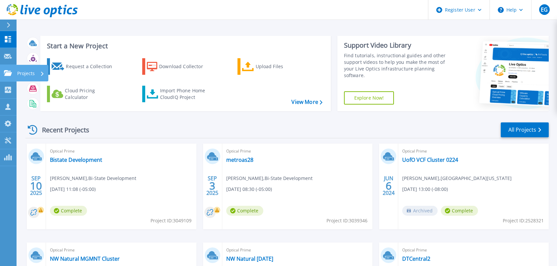
click at [13, 72] on link "Projects Projects" at bounding box center [8, 73] width 17 height 17
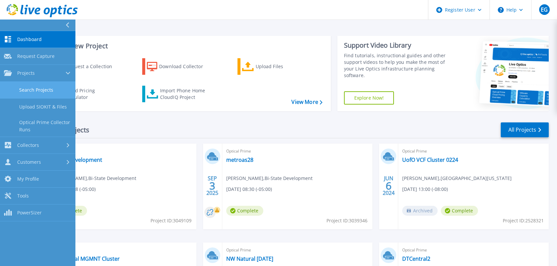
click at [33, 93] on link "Search Projects" at bounding box center [37, 90] width 75 height 17
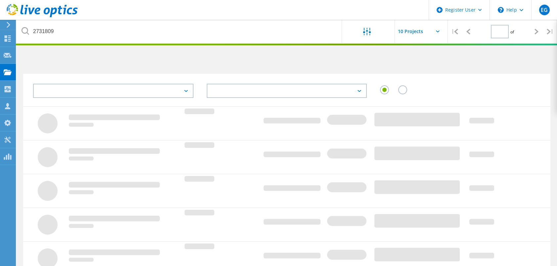
type input "1"
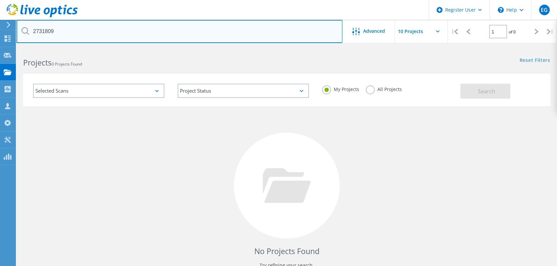
click at [170, 38] on input "2731809" at bounding box center [180, 31] width 326 height 23
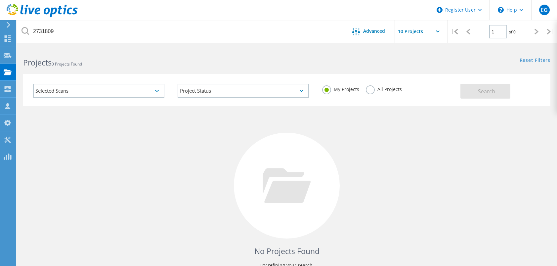
click at [375, 90] on label "All Projects" at bounding box center [384, 88] width 36 height 6
click at [0, 0] on input "All Projects" at bounding box center [0, 0] width 0 height 0
click at [481, 91] on span "Search" at bounding box center [486, 91] width 17 height 7
